Goal: Task Accomplishment & Management: Complete application form

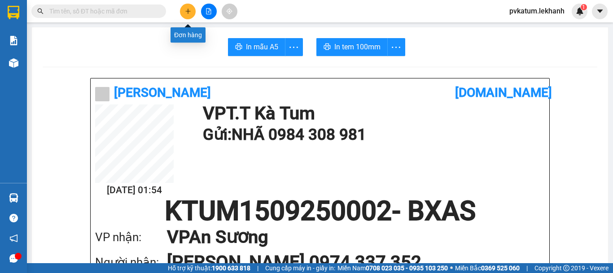
click at [181, 11] on button at bounding box center [188, 12] width 16 height 16
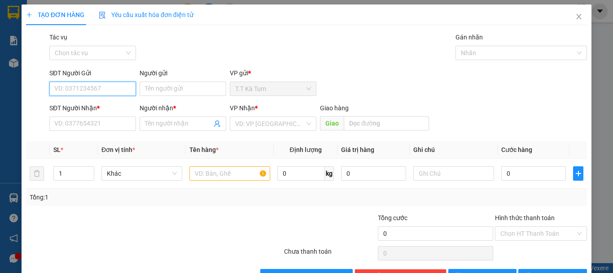
click at [80, 83] on input "SĐT Người Gửi" at bounding box center [92, 89] width 87 height 14
click at [105, 104] on div "0375053156 - C NGUYÊN" at bounding box center [91, 107] width 75 height 10
type input "0375053156"
type input "C NGUYÊN"
type input "0867895939"
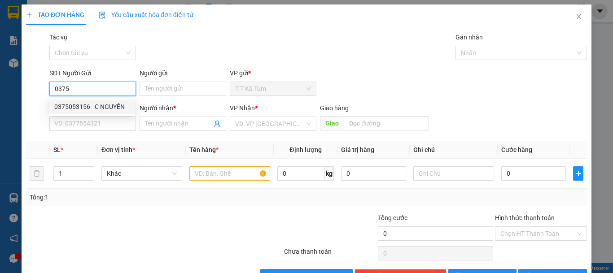
type input "[PERSON_NAME]"
type input "100.000"
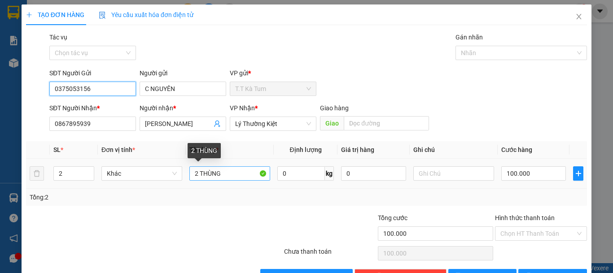
type input "0375053156"
click at [198, 171] on input "2 THÙNG" at bounding box center [229, 174] width 81 height 14
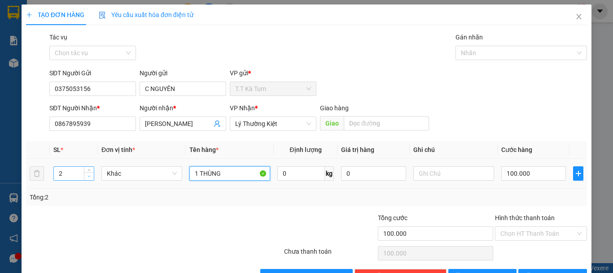
type input "1 THÙNG"
type input "1"
click at [91, 175] on span "down" at bounding box center [89, 176] width 5 height 5
click at [545, 173] on input "100.000" at bounding box center [533, 174] width 65 height 14
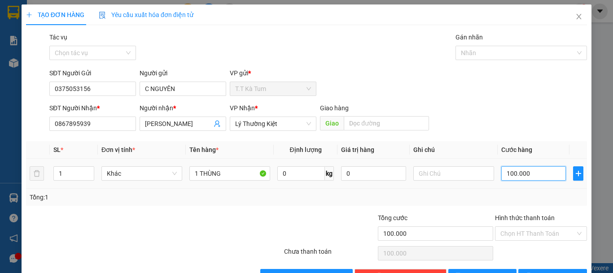
type input "5"
type input "50"
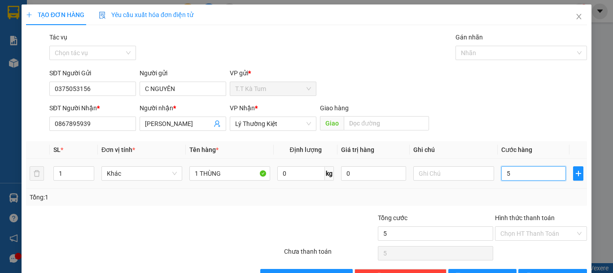
type input "50"
type input "500"
type input "5.000"
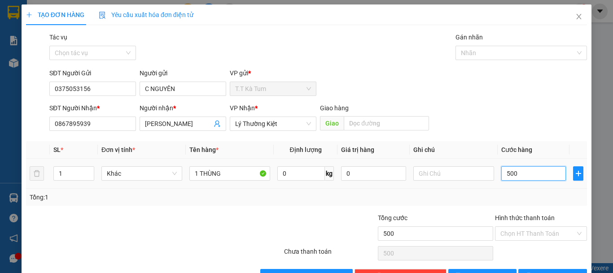
type input "5.000"
type input "50.000"
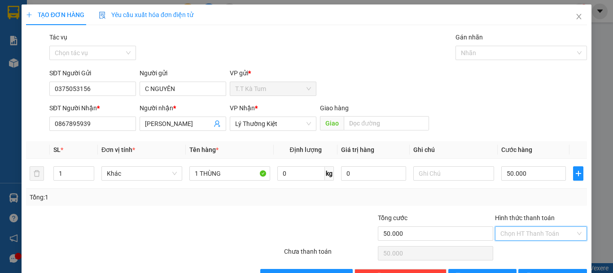
click at [532, 232] on input "Hình thức thanh toán" at bounding box center [537, 233] width 75 height 13
click at [527, 197] on div "Tại văn phòng" at bounding box center [535, 202] width 80 height 10
type input "0"
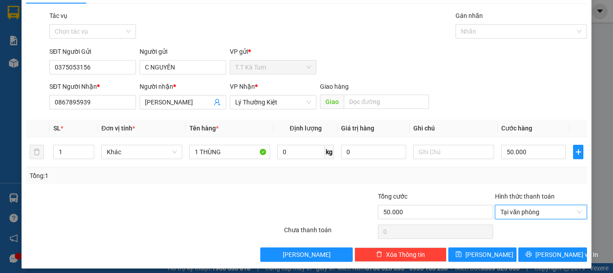
scroll to position [28, 0]
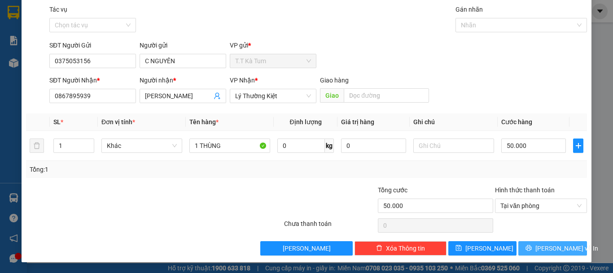
click at [542, 243] on button "[PERSON_NAME] và In" at bounding box center [552, 248] width 69 height 14
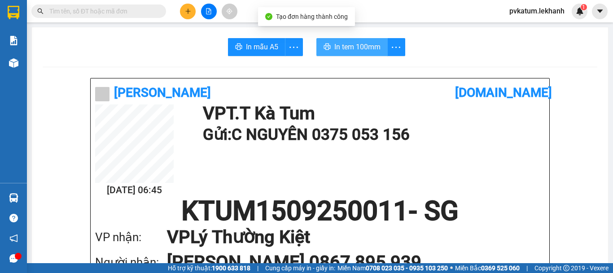
click at [362, 44] on span "In tem 100mm" at bounding box center [357, 46] width 46 height 11
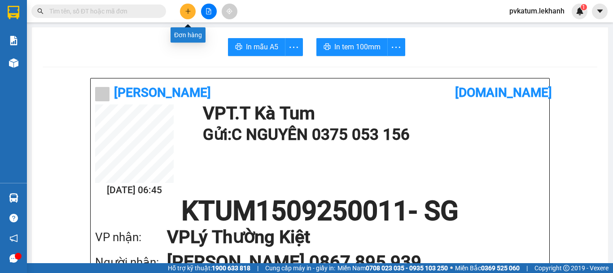
click at [188, 14] on button at bounding box center [188, 12] width 16 height 16
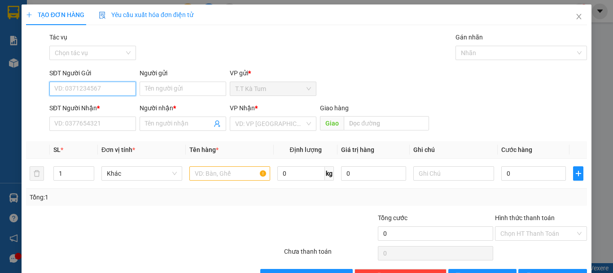
click at [116, 90] on input "SĐT Người Gửi" at bounding box center [92, 89] width 87 height 14
click at [88, 100] on div "0375053156 - C NGUYÊN" at bounding box center [92, 107] width 86 height 14
type input "0375053156"
type input "C NGUYÊN"
type input "0867895939"
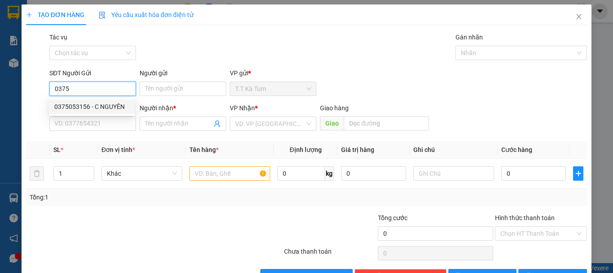
type input "[PERSON_NAME]"
type input "50.000"
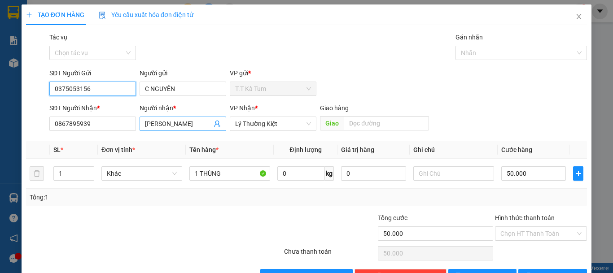
type input "0375053156"
click at [211, 127] on span "[PERSON_NAME]" at bounding box center [183, 124] width 87 height 14
click at [214, 119] on span at bounding box center [217, 124] width 7 height 10
click at [214, 125] on icon "user-add" at bounding box center [217, 123] width 7 height 7
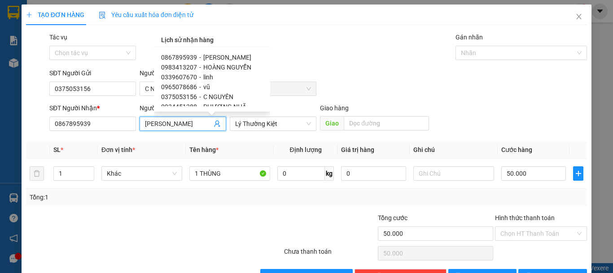
click at [217, 67] on span "HOÀNG NGUYỄN" at bounding box center [227, 67] width 48 height 7
type input "0983413207"
type input "HOÀNG NGUYỄN"
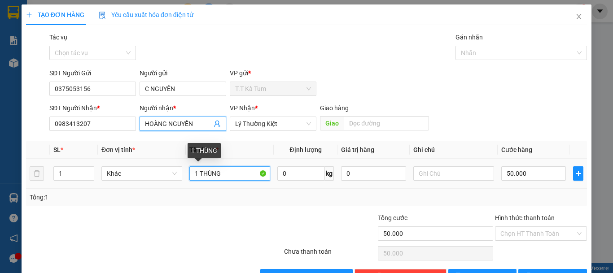
click at [229, 172] on input "1 THÙNG" at bounding box center [229, 174] width 81 height 14
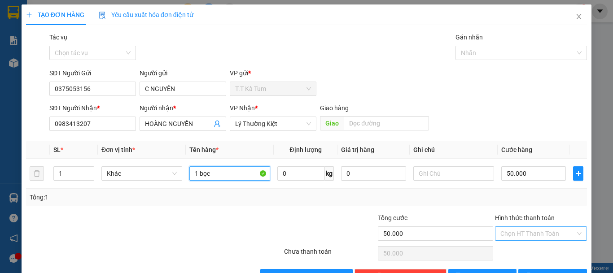
type input "1 bọc"
drag, startPoint x: 538, startPoint y: 234, endPoint x: 532, endPoint y: 229, distance: 7.6
click at [538, 234] on input "Hình thức thanh toán" at bounding box center [537, 233] width 75 height 13
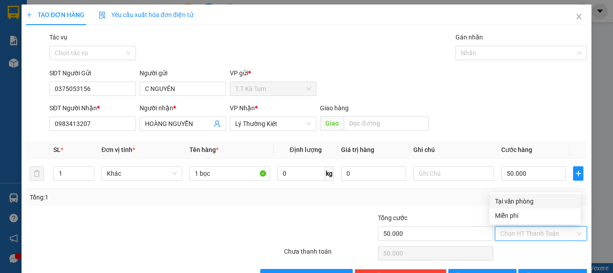
click at [528, 201] on div "Tại văn phòng" at bounding box center [535, 202] width 80 height 10
type input "0"
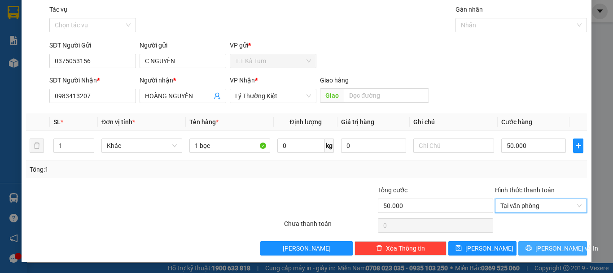
click at [545, 244] on span "[PERSON_NAME] và In" at bounding box center [566, 249] width 63 height 10
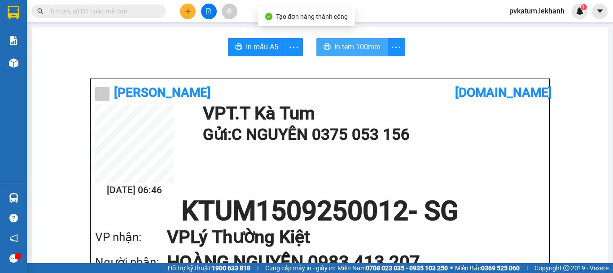
click at [346, 48] on span "In tem 100mm" at bounding box center [357, 46] width 46 height 11
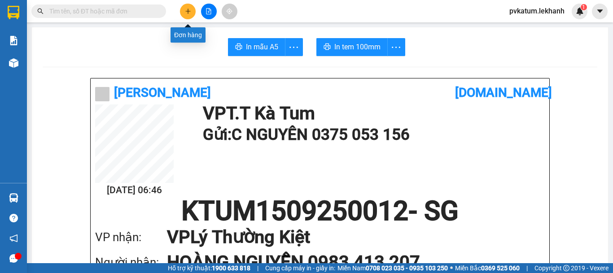
click at [187, 13] on icon "plus" at bounding box center [188, 11] width 6 height 6
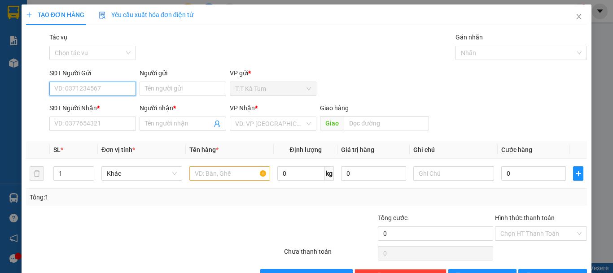
click at [110, 90] on input "SĐT Người Gửi" at bounding box center [92, 89] width 87 height 14
click at [96, 104] on div "0868777296 - [GEOGRAPHIC_DATA]" at bounding box center [104, 107] width 101 height 10
type input "0868777296"
type input "VIỆT NHA"
type input "0972155979"
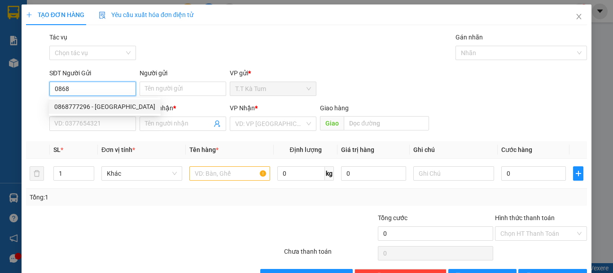
type input "THANH LAD"
type input "30.000"
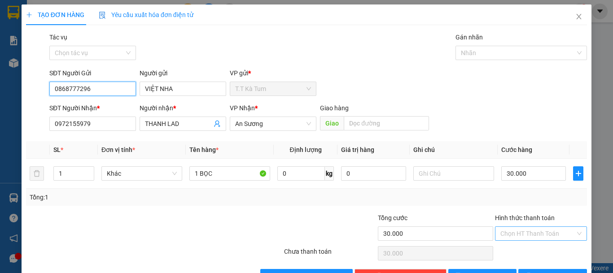
type input "0868777296"
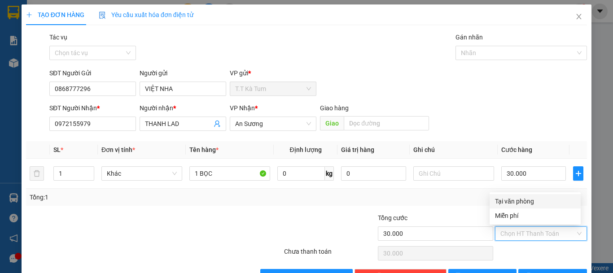
click at [531, 230] on input "Hình thức thanh toán" at bounding box center [537, 233] width 75 height 13
click at [522, 203] on div "Tại văn phòng" at bounding box center [535, 202] width 80 height 10
type input "0"
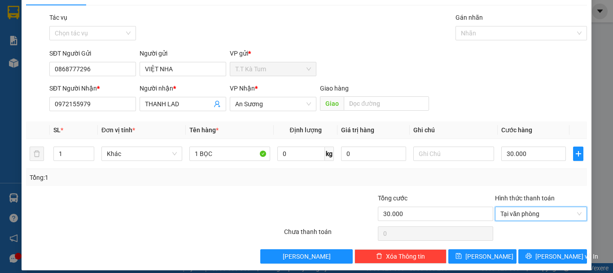
scroll to position [28, 0]
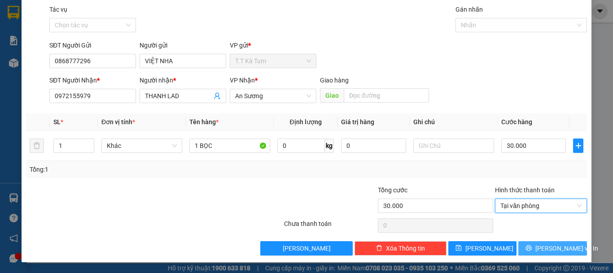
click at [540, 246] on span "[PERSON_NAME] và In" at bounding box center [566, 249] width 63 height 10
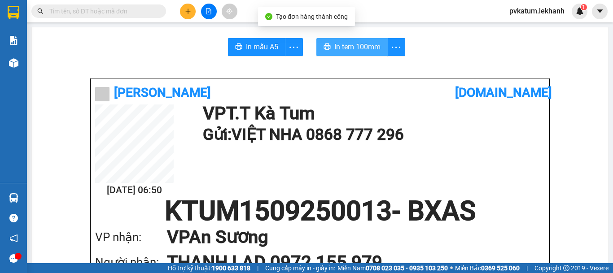
click at [342, 44] on span "In tem 100mm" at bounding box center [357, 46] width 46 height 11
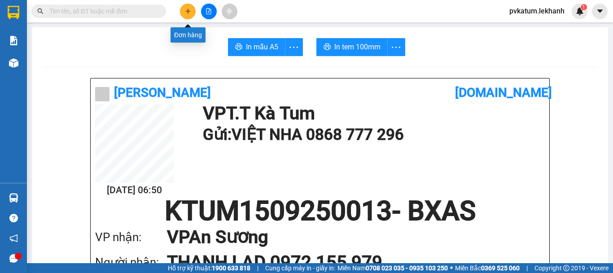
click at [189, 9] on icon "plus" at bounding box center [188, 11] width 6 height 6
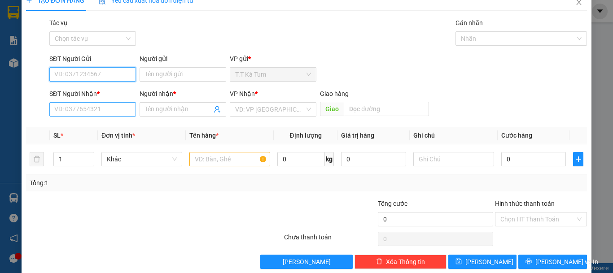
scroll to position [28, 0]
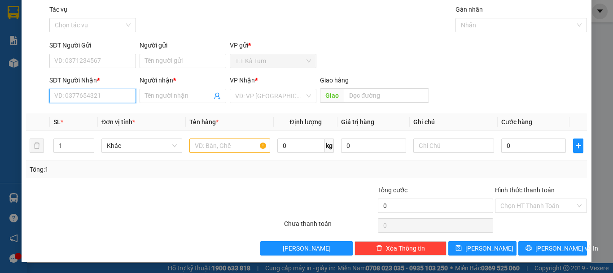
click at [110, 89] on input "SĐT Người Nhận *" at bounding box center [92, 96] width 87 height 14
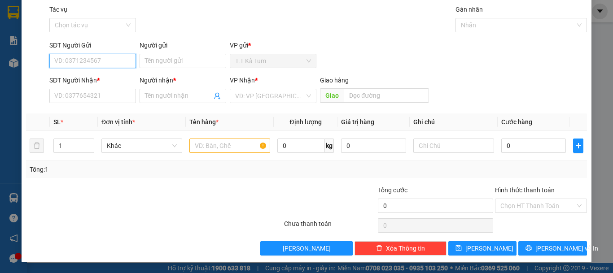
click at [113, 61] on input "SĐT Người Gửi" at bounding box center [92, 61] width 87 height 14
type input "0986297812"
click at [97, 79] on div "0986297812 - KHƯƠNG" at bounding box center [91, 79] width 75 height 10
type input "KHƯƠNG"
type input "0966066423"
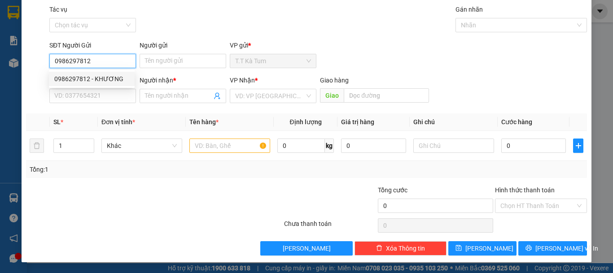
type input "minh"
type input "40.000"
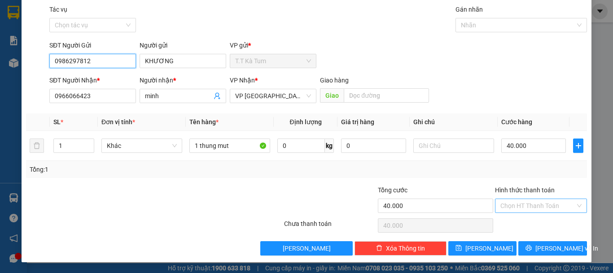
type input "0986297812"
click at [533, 202] on input "Hình thức thanh toán" at bounding box center [537, 205] width 75 height 13
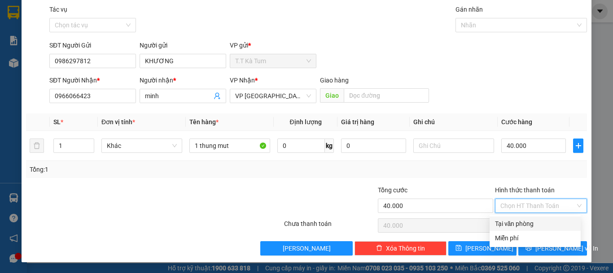
click at [515, 223] on div "Tại văn phòng" at bounding box center [535, 224] width 80 height 10
type input "0"
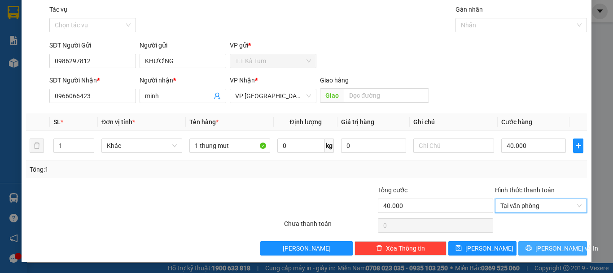
click at [551, 247] on span "[PERSON_NAME] và In" at bounding box center [566, 249] width 63 height 10
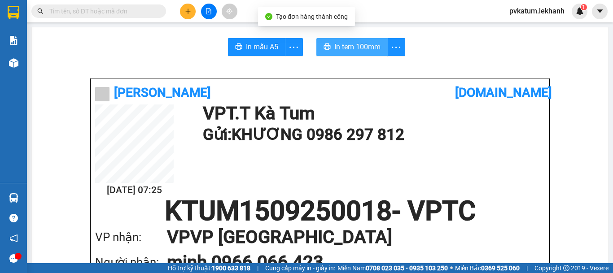
drag, startPoint x: 346, startPoint y: 46, endPoint x: 357, endPoint y: 59, distance: 17.2
click at [345, 46] on span "In tem 100mm" at bounding box center [357, 46] width 46 height 11
